Goal: Task Accomplishment & Management: Use online tool/utility

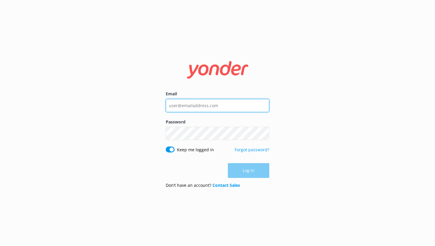
click at [194, 103] on input "Email" at bounding box center [217, 105] width 103 height 13
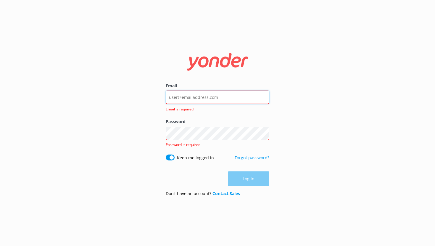
type input "[EMAIL_ADDRESS][DOMAIN_NAME]"
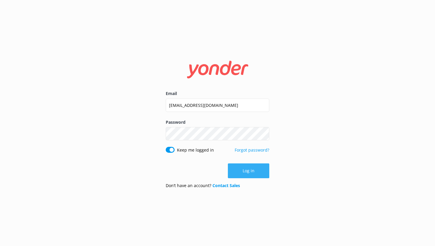
click at [247, 173] on button "Log in" at bounding box center [248, 170] width 41 height 15
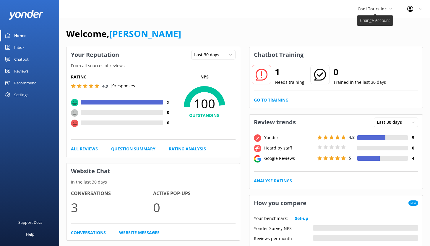
click at [376, 10] on span "Cool Tours Inc" at bounding box center [372, 9] width 29 height 6
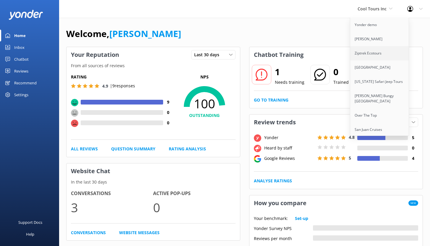
click at [368, 52] on link "Ziptrek Ecotours" at bounding box center [379, 53] width 59 height 14
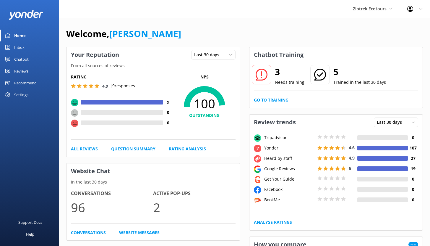
click at [42, 60] on link "Chatbot" at bounding box center [29, 59] width 59 height 12
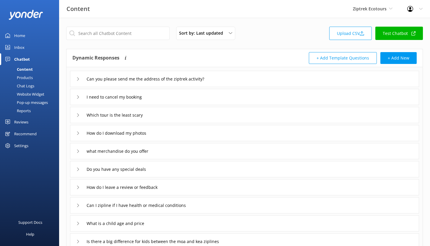
click at [33, 111] on link "Reports" at bounding box center [32, 110] width 56 height 8
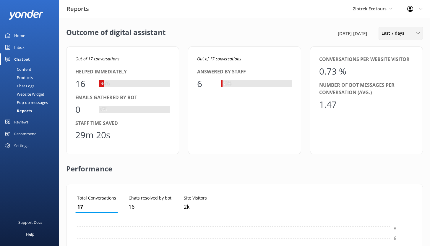
scroll to position [55, 334]
click at [398, 34] on span "Last 7 days" at bounding box center [395, 33] width 26 height 7
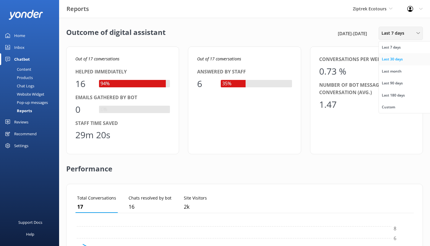
click at [394, 61] on div "Last 30 days" at bounding box center [392, 59] width 21 height 6
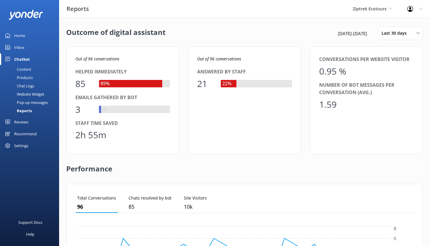
click at [25, 35] on div "Home" at bounding box center [19, 36] width 11 height 12
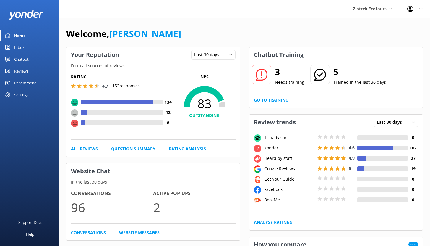
click at [23, 58] on div "Chatbot" at bounding box center [21, 59] width 14 height 12
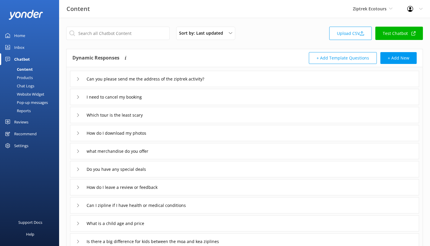
click at [26, 110] on div "Reports" at bounding box center [17, 110] width 27 height 8
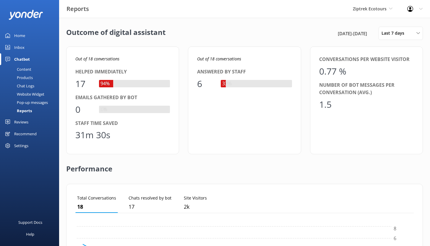
scroll to position [55, 334]
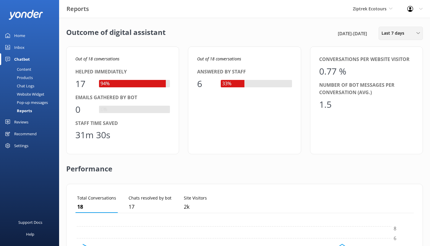
click at [400, 33] on span "Last 7 days" at bounding box center [395, 33] width 26 height 7
click at [395, 57] on div "Last 30 days" at bounding box center [392, 59] width 21 height 6
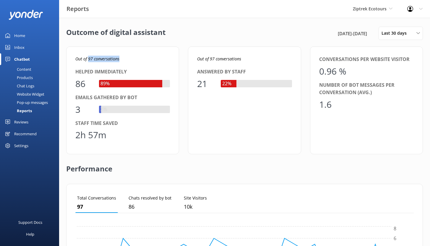
drag, startPoint x: 88, startPoint y: 59, endPoint x: 123, endPoint y: 60, distance: 35.2
click at [123, 60] on p "Out of 97 conversations" at bounding box center [122, 59] width 95 height 7
drag, startPoint x: 77, startPoint y: 83, endPoint x: 88, endPoint y: 87, distance: 12.0
click at [88, 87] on div "86" at bounding box center [84, 84] width 18 height 14
drag, startPoint x: 105, startPoint y: 135, endPoint x: 75, endPoint y: 135, distance: 30.5
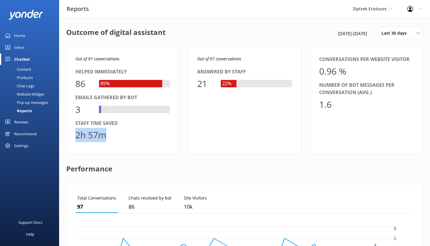
click at [75, 135] on div "Out of 97 conversations Helped immediately 86 89% Emails gathered by bot 3 3% S…" at bounding box center [122, 100] width 113 height 108
drag, startPoint x: 198, startPoint y: 85, endPoint x: 210, endPoint y: 84, distance: 12.5
click at [210, 84] on div "21" at bounding box center [206, 84] width 18 height 14
drag, startPoint x: 76, startPoint y: 109, endPoint x: 82, endPoint y: 109, distance: 6.8
click at [82, 109] on div "3" at bounding box center [84, 109] width 18 height 14
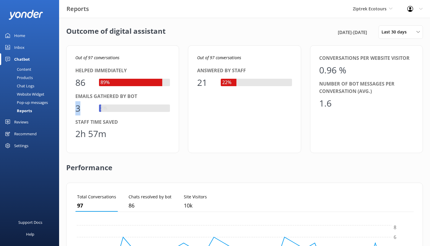
scroll to position [0, 0]
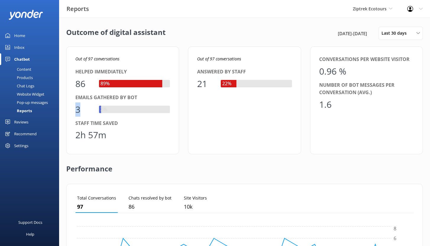
click at [29, 69] on div "Content" at bounding box center [18, 69] width 28 height 8
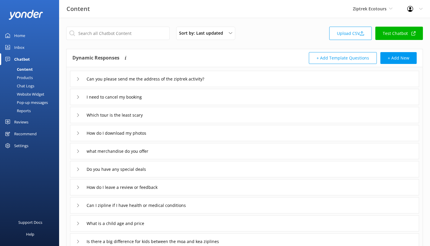
click at [28, 86] on div "Chat Logs" at bounding box center [19, 86] width 31 height 8
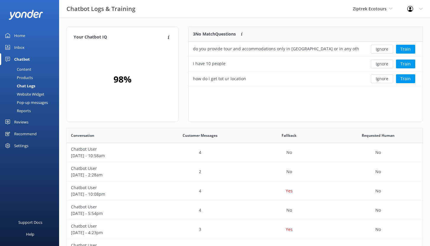
scroll to position [55, 230]
click at [406, 48] on button "Train" at bounding box center [405, 49] width 19 height 9
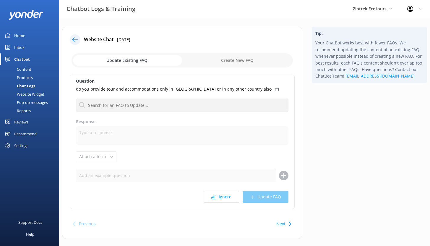
click at [235, 61] on input "checkbox" at bounding box center [182, 60] width 221 height 14
checkbox input "true"
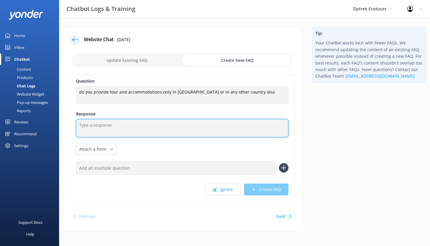
click at [99, 126] on textarea at bounding box center [182, 128] width 213 height 18
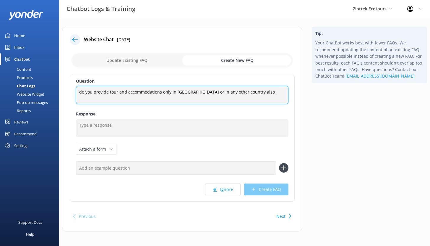
drag, startPoint x: 107, startPoint y: 92, endPoint x: 266, endPoint y: 90, distance: 159.4
click at [266, 90] on textarea "do you provide tour and accommodations only in [GEOGRAPHIC_DATA] or in any othe…" at bounding box center [182, 95] width 213 height 18
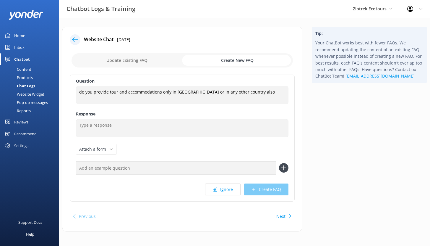
click at [74, 40] on icon at bounding box center [75, 40] width 6 height 6
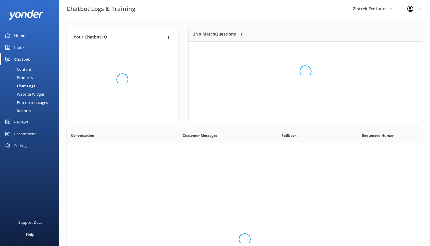
scroll to position [203, 352]
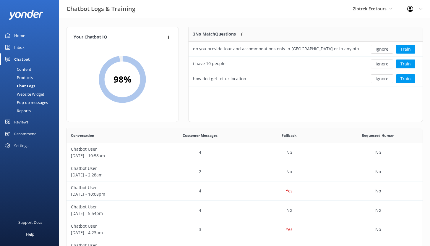
click at [22, 69] on div "Content" at bounding box center [18, 69] width 28 height 8
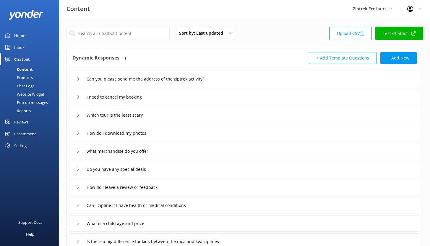
click at [25, 86] on div "Chat Logs" at bounding box center [19, 86] width 31 height 8
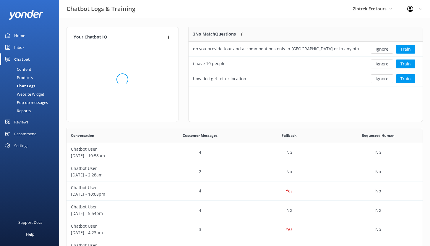
scroll to position [203, 352]
click at [30, 121] on link "Reviews" at bounding box center [29, 122] width 59 height 12
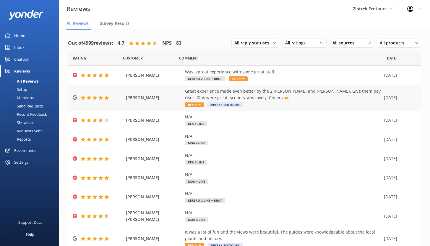
click at [236, 92] on div "Great experience made even better by the 2 [PERSON_NAME] and [PERSON_NAME]. Giv…" at bounding box center [283, 94] width 196 height 13
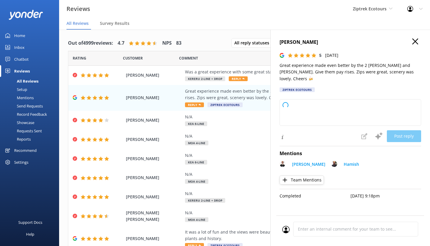
type textarea "Kia ora, Thanks so much for your awesome feedback! We're stoked you had a great…"
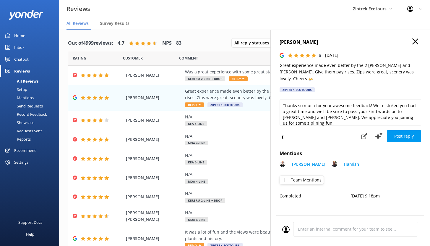
scroll to position [12, 0]
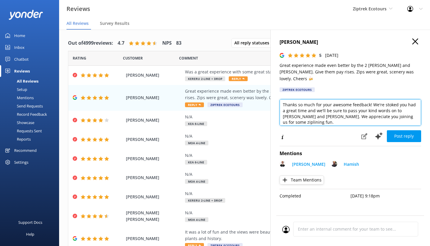
drag, startPoint x: 282, startPoint y: 98, endPoint x: 327, endPoint y: 116, distance: 48.1
click at [327, 116] on textarea "Kia ora, Thanks so much for your awesome feedback! We're stoked you had a great…" at bounding box center [351, 112] width 142 height 27
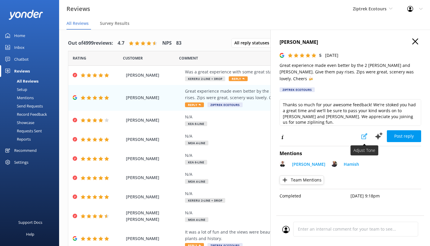
click at [363, 133] on icon at bounding box center [365, 136] width 6 height 6
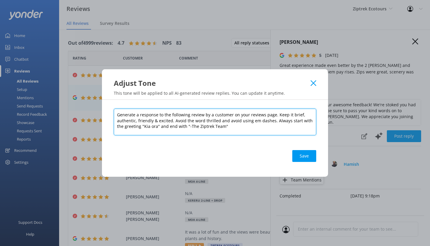
drag, startPoint x: 275, startPoint y: 114, endPoint x: 301, endPoint y: 116, distance: 26.1
click at [301, 116] on textarea "Generate a response to the following review by a customer on your reviews page.…" at bounding box center [215, 121] width 202 height 27
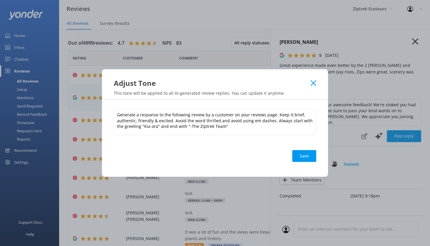
click at [315, 84] on icon at bounding box center [314, 83] width 6 height 6
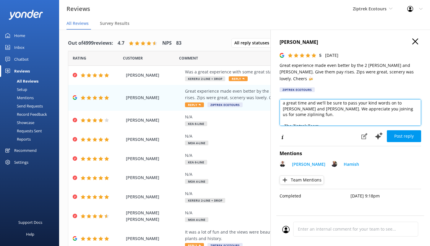
drag, startPoint x: 283, startPoint y: 99, endPoint x: 316, endPoint y: 116, distance: 36.9
click at [316, 116] on textarea "Kia ora, Thanks so much for your awesome feedback! We're stoked you had a great…" at bounding box center [351, 112] width 142 height 27
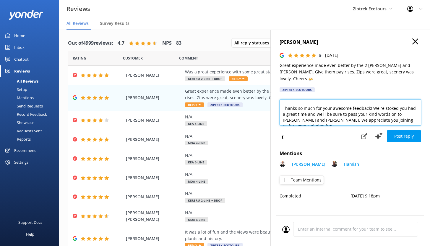
scroll to position [15, 0]
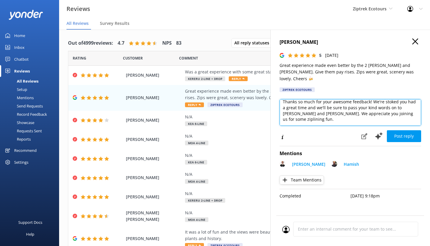
click at [322, 104] on textarea "Kia ora, Thanks so much for your awesome feedback! We're stoked you had a great…" at bounding box center [351, 112] width 142 height 27
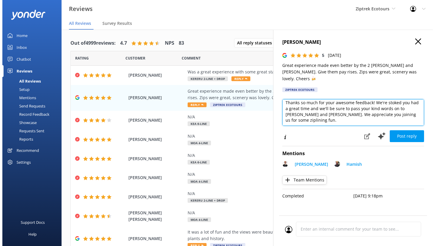
scroll to position [14, 0]
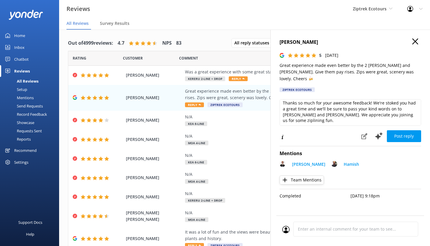
click at [22, 97] on div "Mentions" at bounding box center [19, 97] width 30 height 8
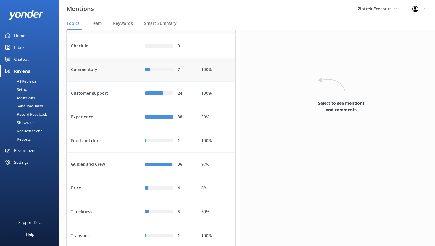
scroll to position [36, 0]
click at [110, 81] on div "Commentary" at bounding box center [104, 70] width 74 height 24
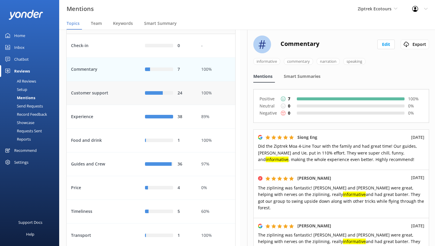
click at [125, 105] on div "Customer support" at bounding box center [104, 93] width 74 height 24
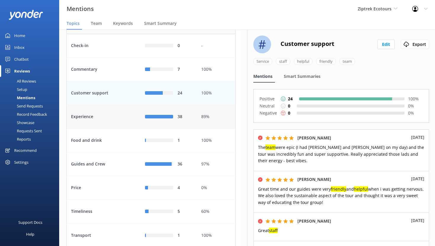
click at [120, 129] on div "Experience" at bounding box center [104, 117] width 74 height 24
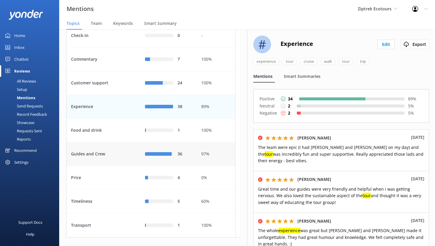
scroll to position [67, 0]
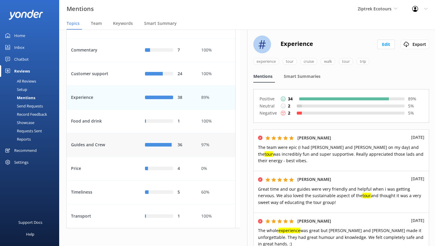
click at [120, 149] on div "Guides and Crew" at bounding box center [104, 145] width 74 height 24
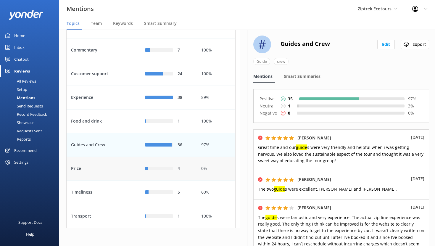
click at [116, 170] on div "Price" at bounding box center [104, 169] width 74 height 24
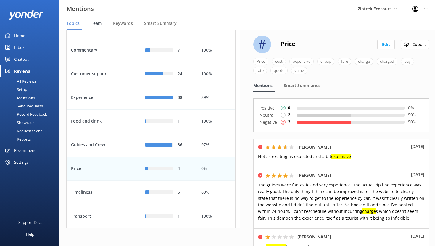
click at [95, 25] on span "Team" at bounding box center [96, 23] width 11 height 6
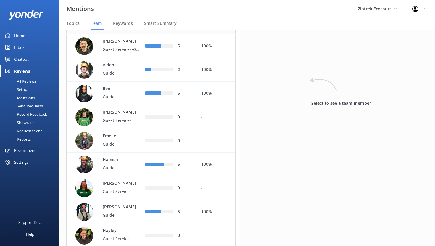
scroll to position [36, 0]
click at [123, 44] on p "[PERSON_NAME]" at bounding box center [122, 41] width 38 height 7
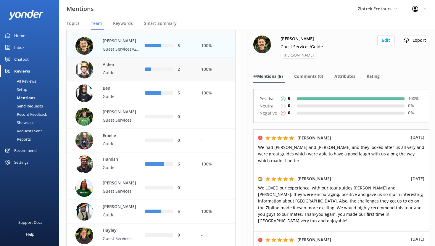
click at [124, 78] on div "Aiden Guide" at bounding box center [119, 69] width 44 height 16
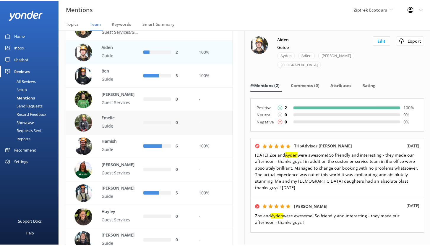
scroll to position [54, 0]
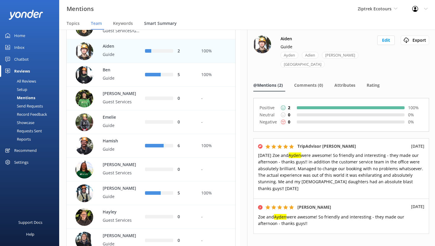
click at [152, 24] on span "Smart Summary" at bounding box center [160, 23] width 33 height 6
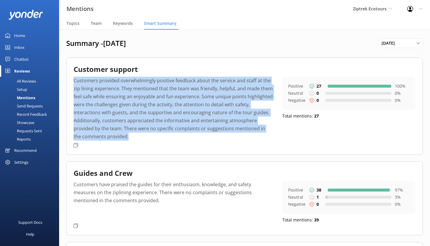
drag, startPoint x: 74, startPoint y: 80, endPoint x: 132, endPoint y: 138, distance: 81.7
click at [132, 138] on p "Customers provided overwhelmingly positive feedback about the service and staff…" at bounding box center [174, 109] width 200 height 64
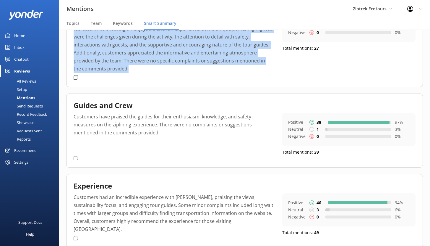
scroll to position [70, 0]
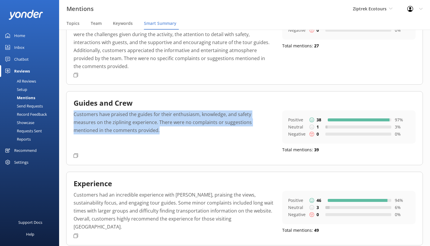
drag, startPoint x: 125, startPoint y: 134, endPoint x: 73, endPoint y: 116, distance: 55.1
click at [73, 116] on div "Guides and Crew Customers have praised the guides for their enthusiasm, knowled…" at bounding box center [244, 128] width 357 height 74
click at [128, 141] on p "Customers have praised the guides for their enthusiasm, knowledge, and safety m…" at bounding box center [174, 130] width 200 height 40
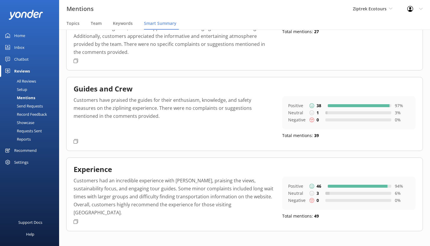
scroll to position [88, 0]
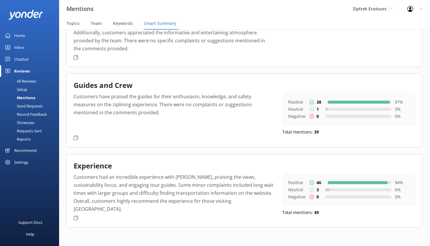
click at [32, 149] on div "Recommend" at bounding box center [25, 150] width 22 height 12
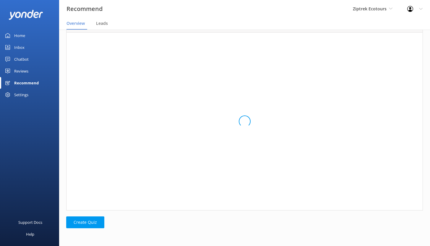
scroll to position [40, 352]
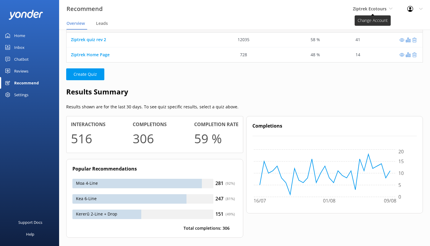
click at [389, 9] on span "Ziptrek Ecotours" at bounding box center [373, 9] width 40 height 7
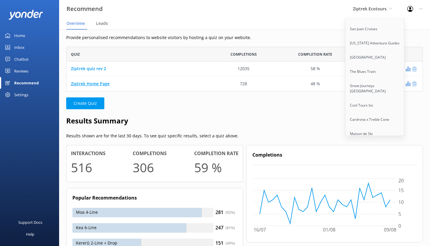
scroll to position [4, 0]
click at [103, 22] on span "Leads" at bounding box center [102, 23] width 12 height 6
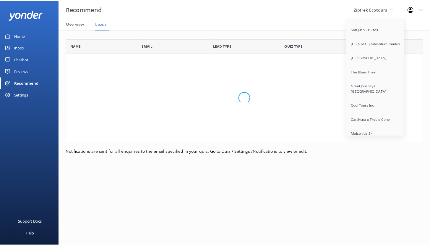
scroll to position [158, 357]
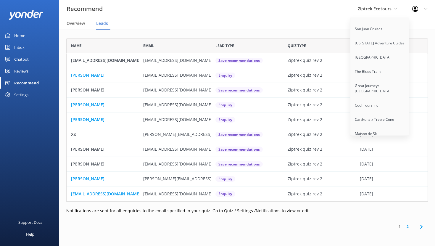
click at [25, 34] on link "Home" at bounding box center [29, 36] width 59 height 12
